Goal: Navigation & Orientation: Find specific page/section

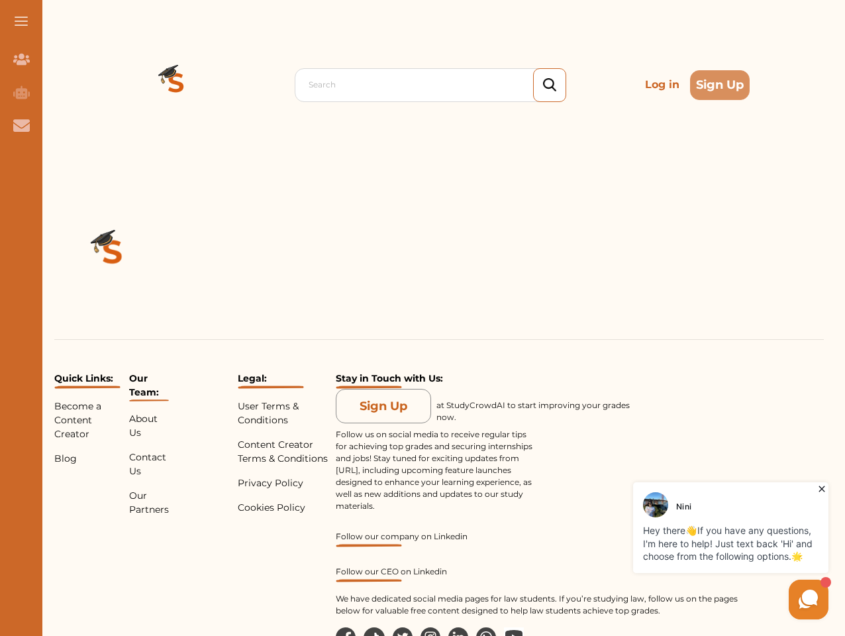
click at [423, 318] on div "Quick Links: Become a Content Creator Blog Our Team: About Us Contact Us Our Pa…" at bounding box center [439, 444] width 812 height 549
click at [21, 21] on span at bounding box center [21, 21] width 13 height 1
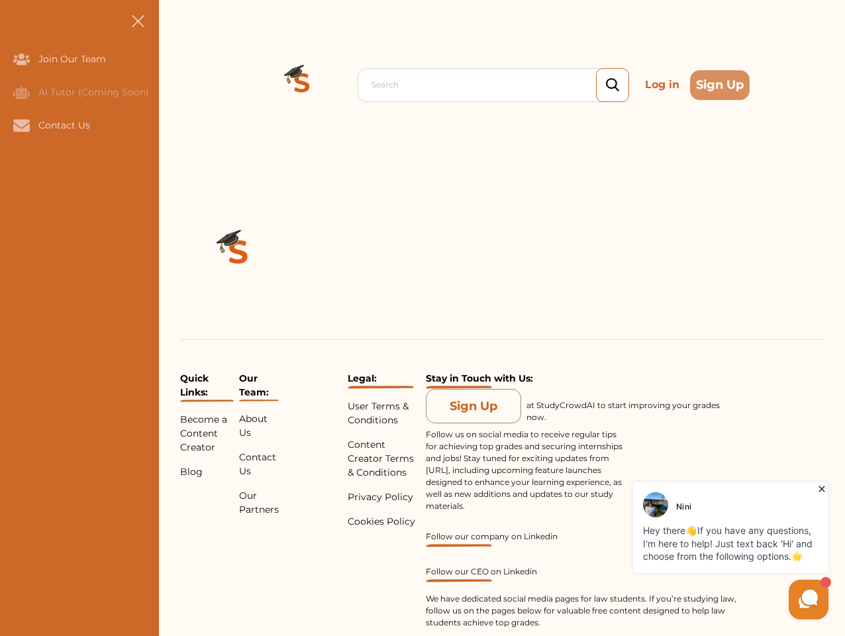
click at [21, 59] on icon "Join Our Team" at bounding box center [21, 59] width 17 height 11
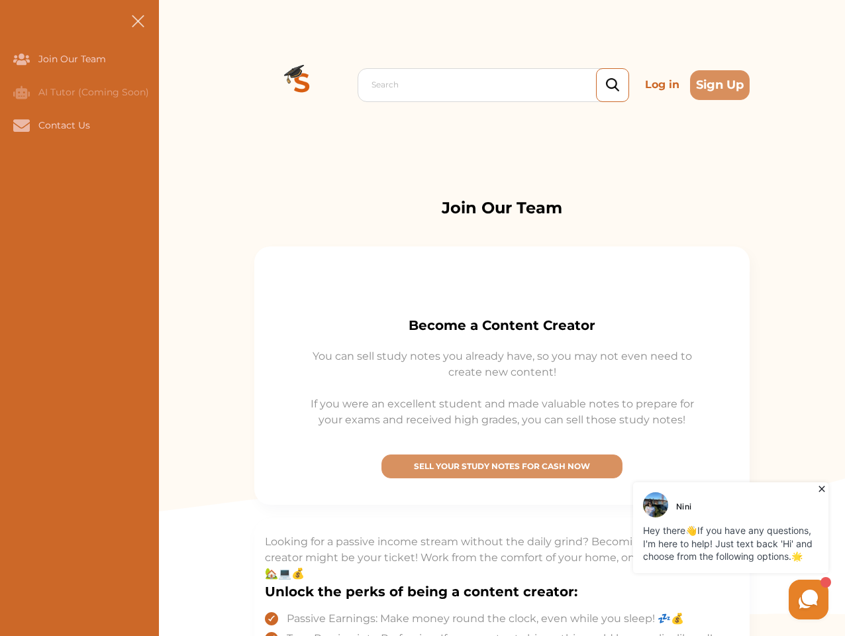
click at [21, 92] on icon "AI Tutor (Coming Soon)" at bounding box center [21, 91] width 17 height 13
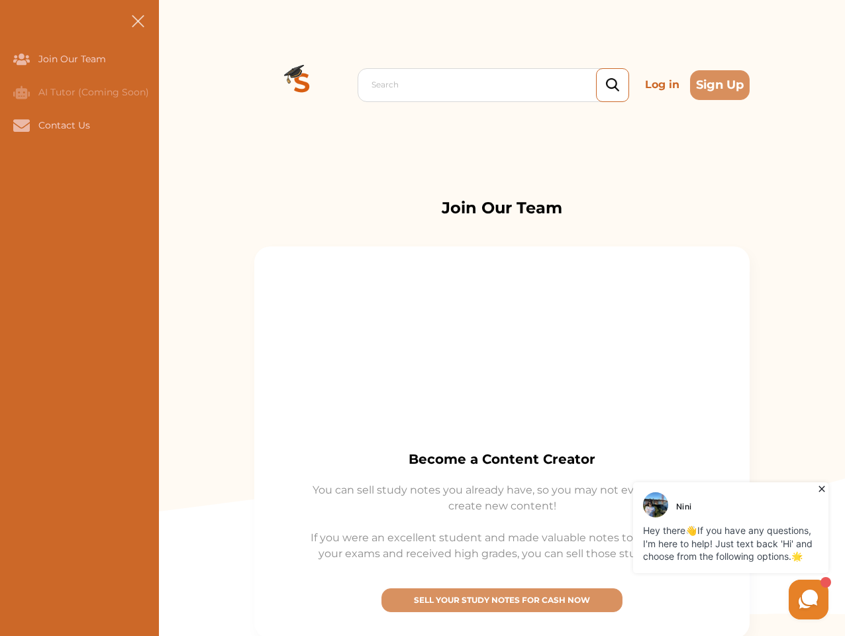
click at [21, 125] on icon "Contact Us" at bounding box center [21, 125] width 17 height 12
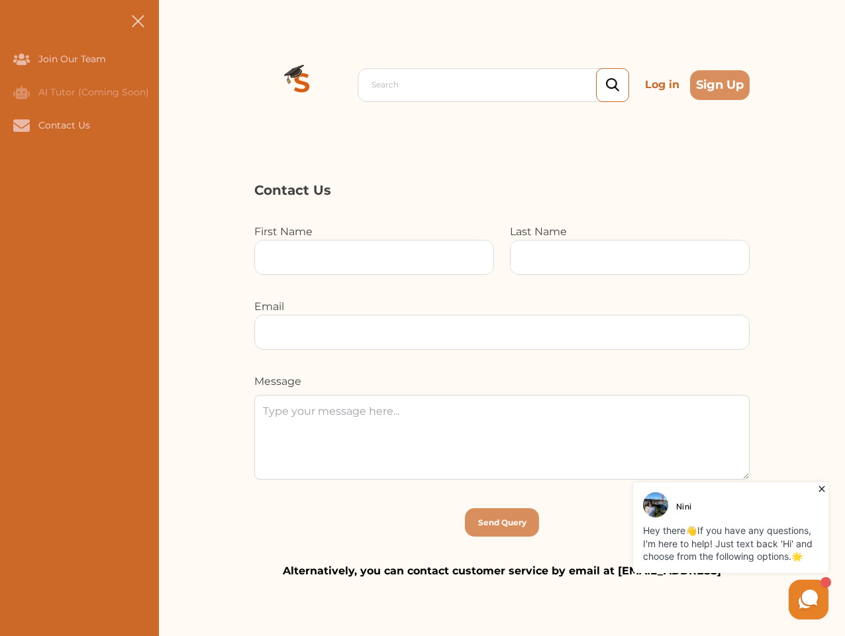
click at [176, 85] on div "Search Log in Sign Up Search Log in Sign Up" at bounding box center [502, 85] width 686 height 170
click at [663, 85] on p "Log in" at bounding box center [662, 85] width 45 height 27
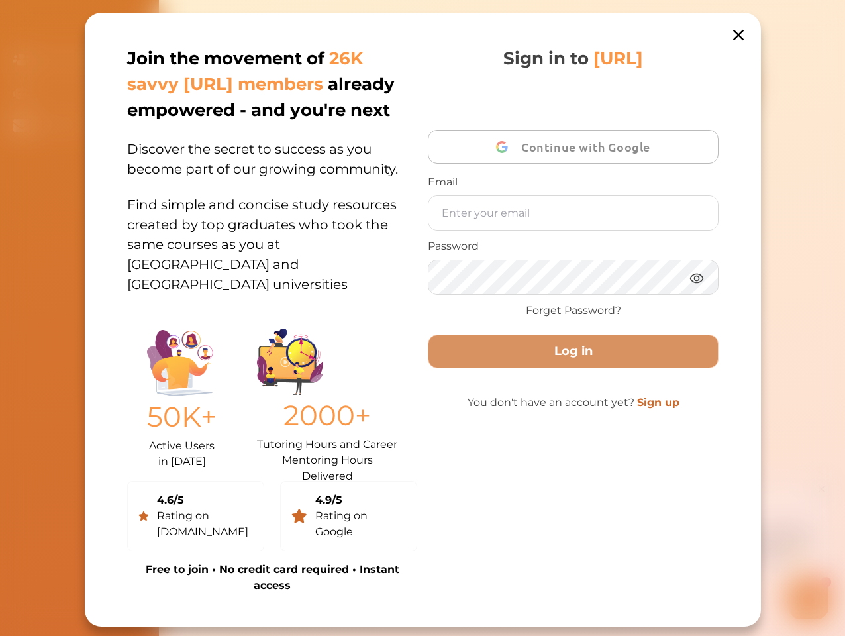
click at [113, 254] on div "Join the movement of 26K savvy [URL] members already empowered - and you're nex…" at bounding box center [423, 320] width 676 height 614
